Goal: Information Seeking & Learning: Learn about a topic

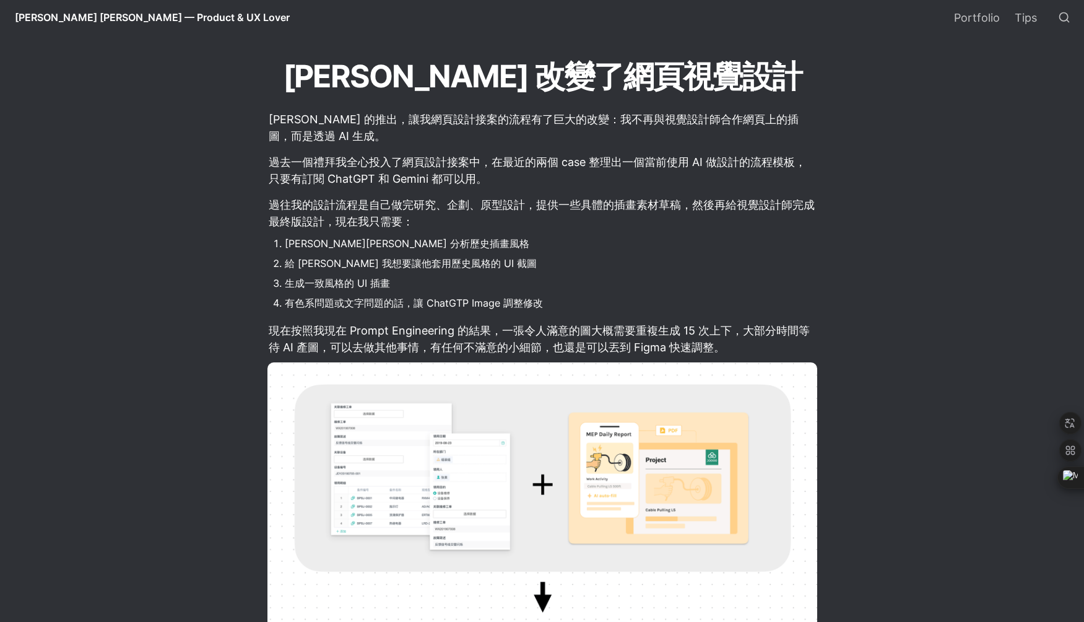
scroll to position [262, 0]
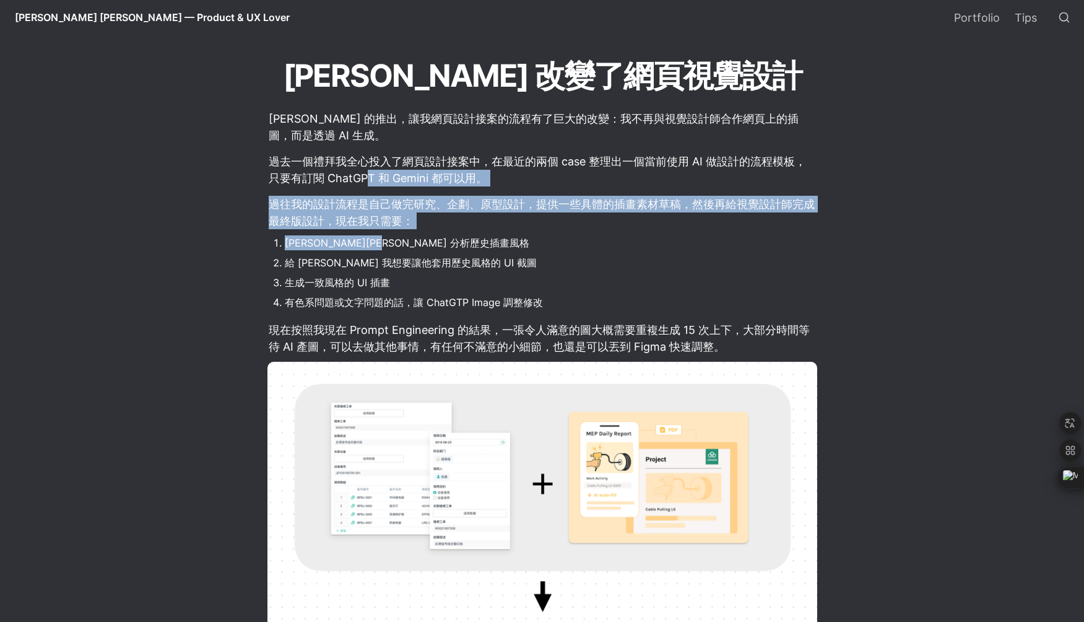
drag, startPoint x: 365, startPoint y: 178, endPoint x: 378, endPoint y: 248, distance: 70.6
click at [378, 248] on li "[PERSON_NAME][PERSON_NAME] 分析歷史插畫風格" at bounding box center [551, 242] width 533 height 19
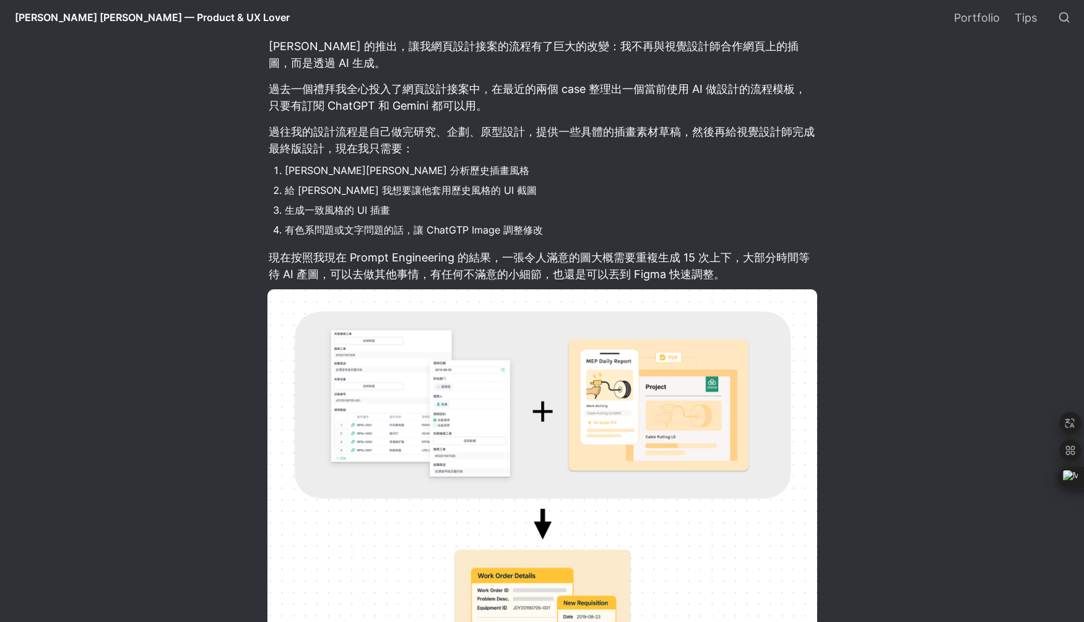
scroll to position [346, 0]
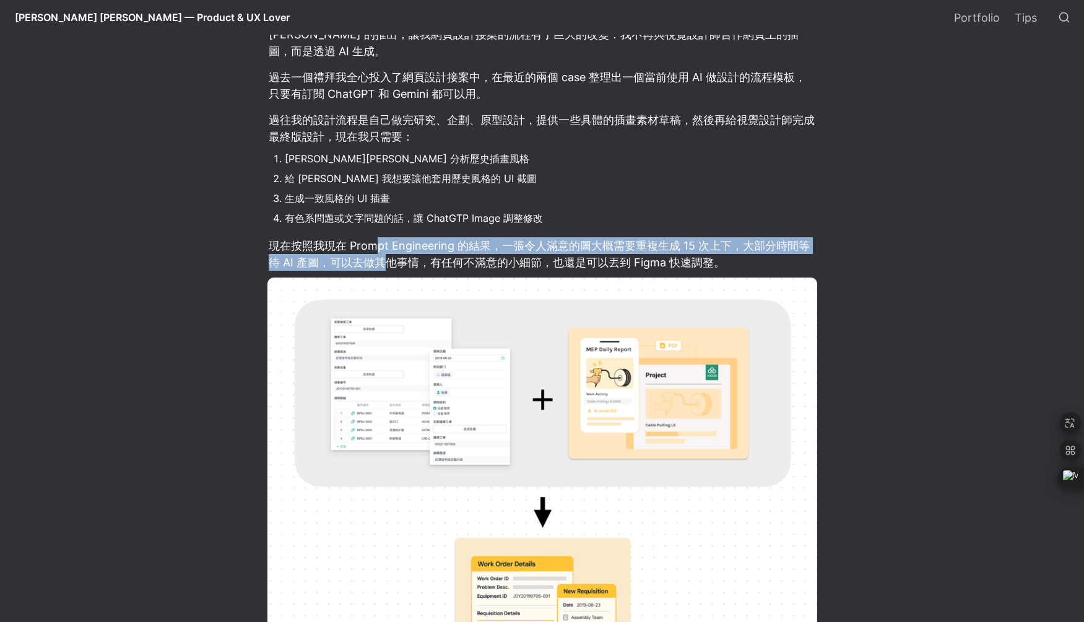
drag, startPoint x: 378, startPoint y: 248, endPoint x: 387, endPoint y: 269, distance: 23.0
click at [387, 269] on p "現在按照我現在 Prompt Engineering 的結果，一張令人滿意的圖大概需要重複生成 15 次上下，大部分時間等待 AI 產圖，可以去做其他事情，有…" at bounding box center [543, 253] width 550 height 37
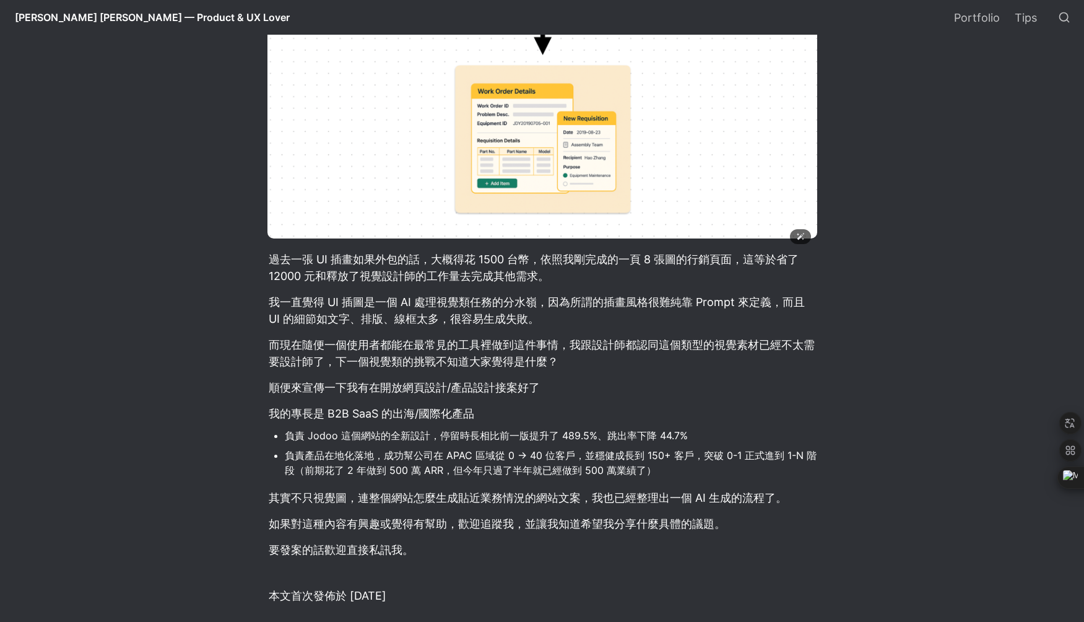
scroll to position [822, 0]
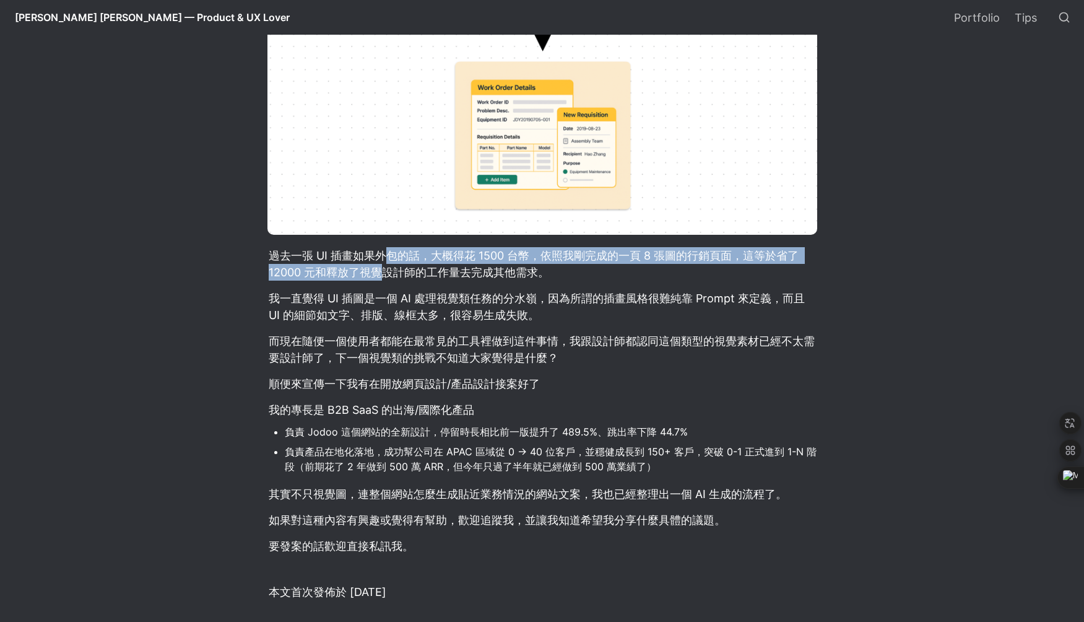
drag, startPoint x: 381, startPoint y: 261, endPoint x: 385, endPoint y: 280, distance: 18.9
click at [385, 280] on p "過去一張 UI 插畫如果外包的話，大概得花 1500 台幣，依照我剛完成的一頁 8 張圖的行銷頁面，這等於省了 12000 元和釋放了視覺設計師的工作量去完成…" at bounding box center [543, 263] width 550 height 37
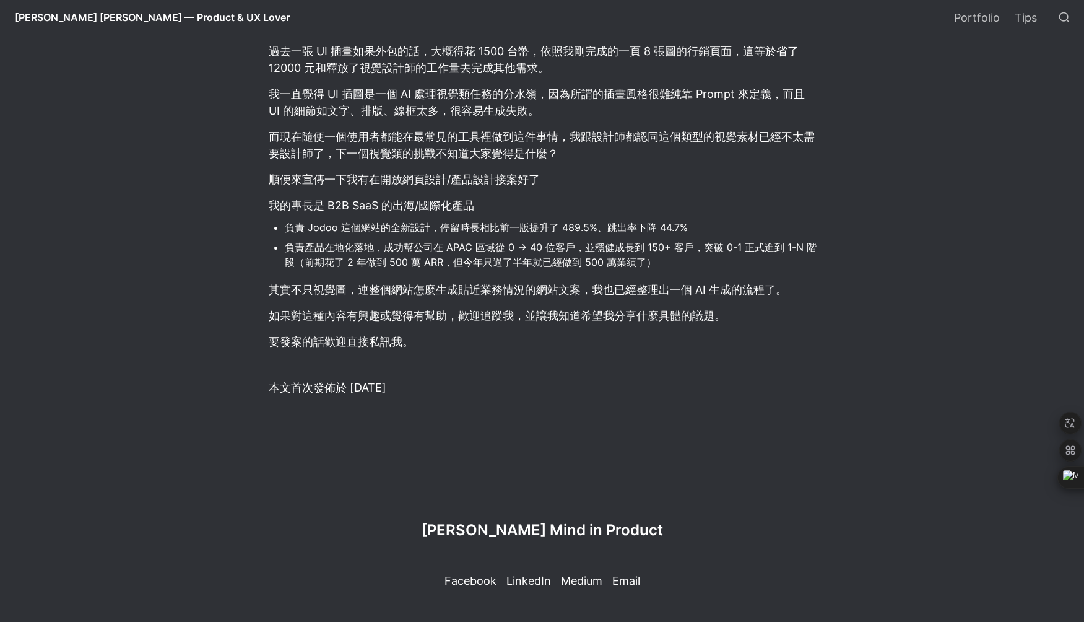
scroll to position [1047, 0]
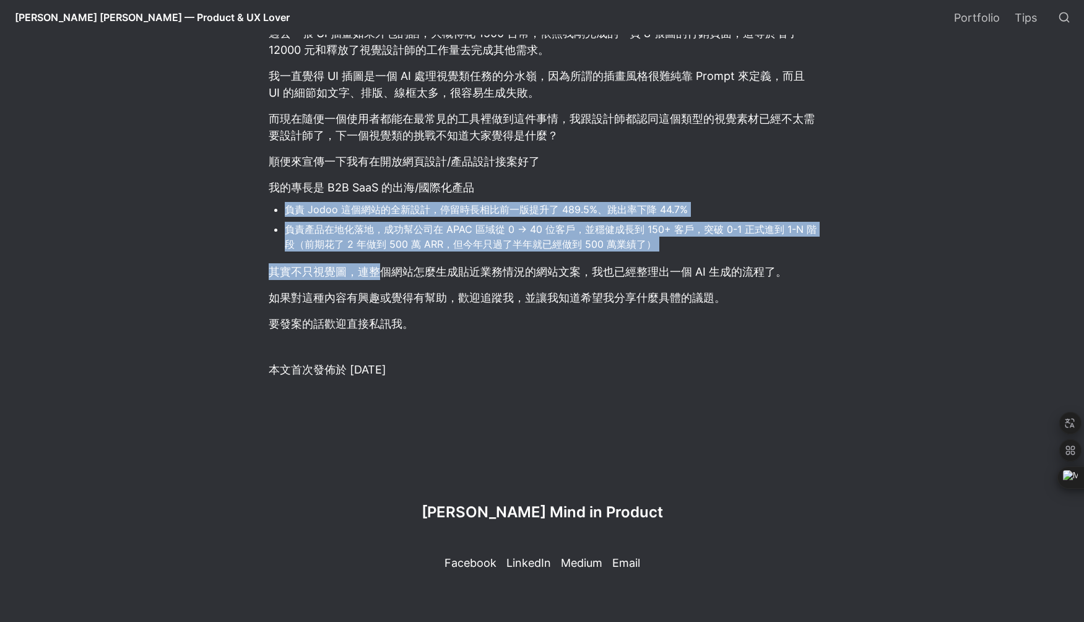
drag, startPoint x: 377, startPoint y: 199, endPoint x: 377, endPoint y: 263, distance: 64.4
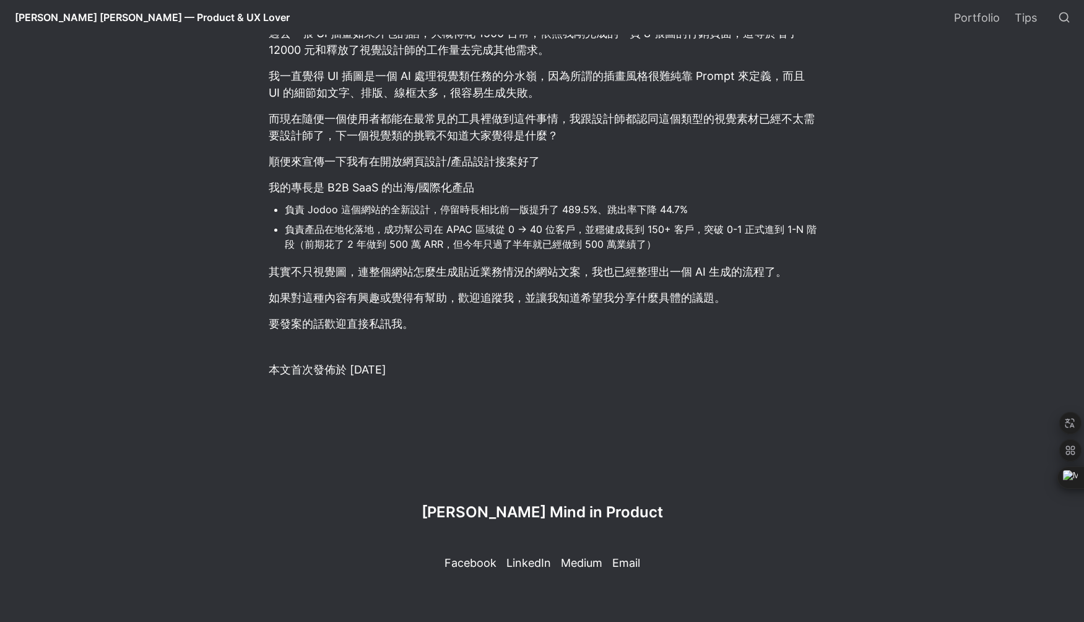
click at [377, 263] on p "其實不只視覺圖，連整個網站怎麼生成貼近業務情況的網站文案，我也已經整理出一個 AI 生成的流程了。" at bounding box center [543, 271] width 550 height 20
click at [544, 514] on span "[PERSON_NAME] Mind in Product" at bounding box center [543, 512] width 242 height 18
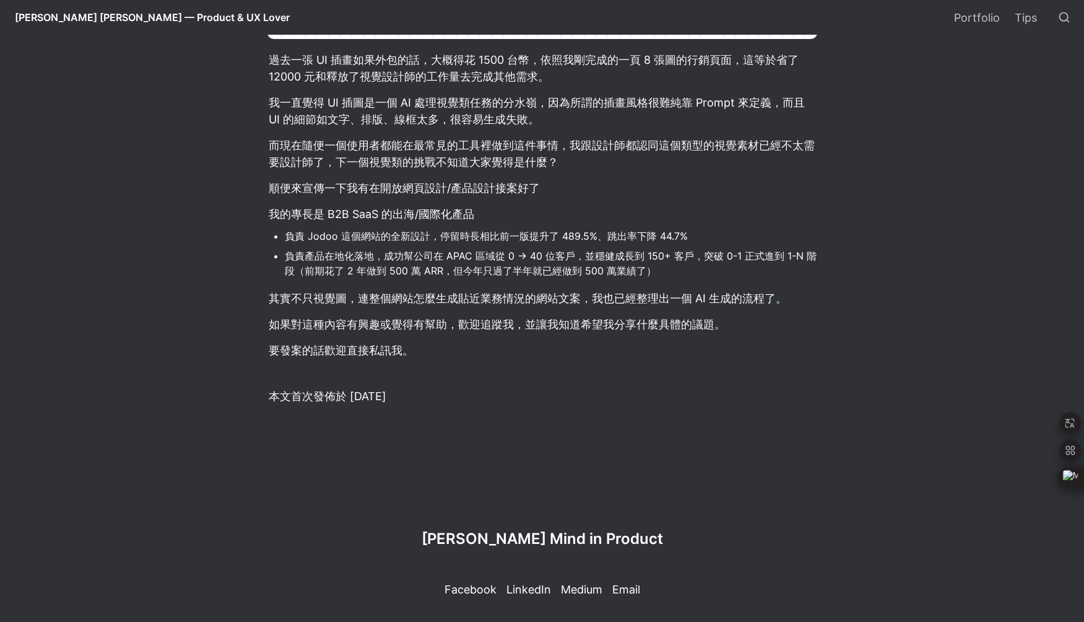
scroll to position [1011, 0]
